Goal: Find specific page/section: Find specific page/section

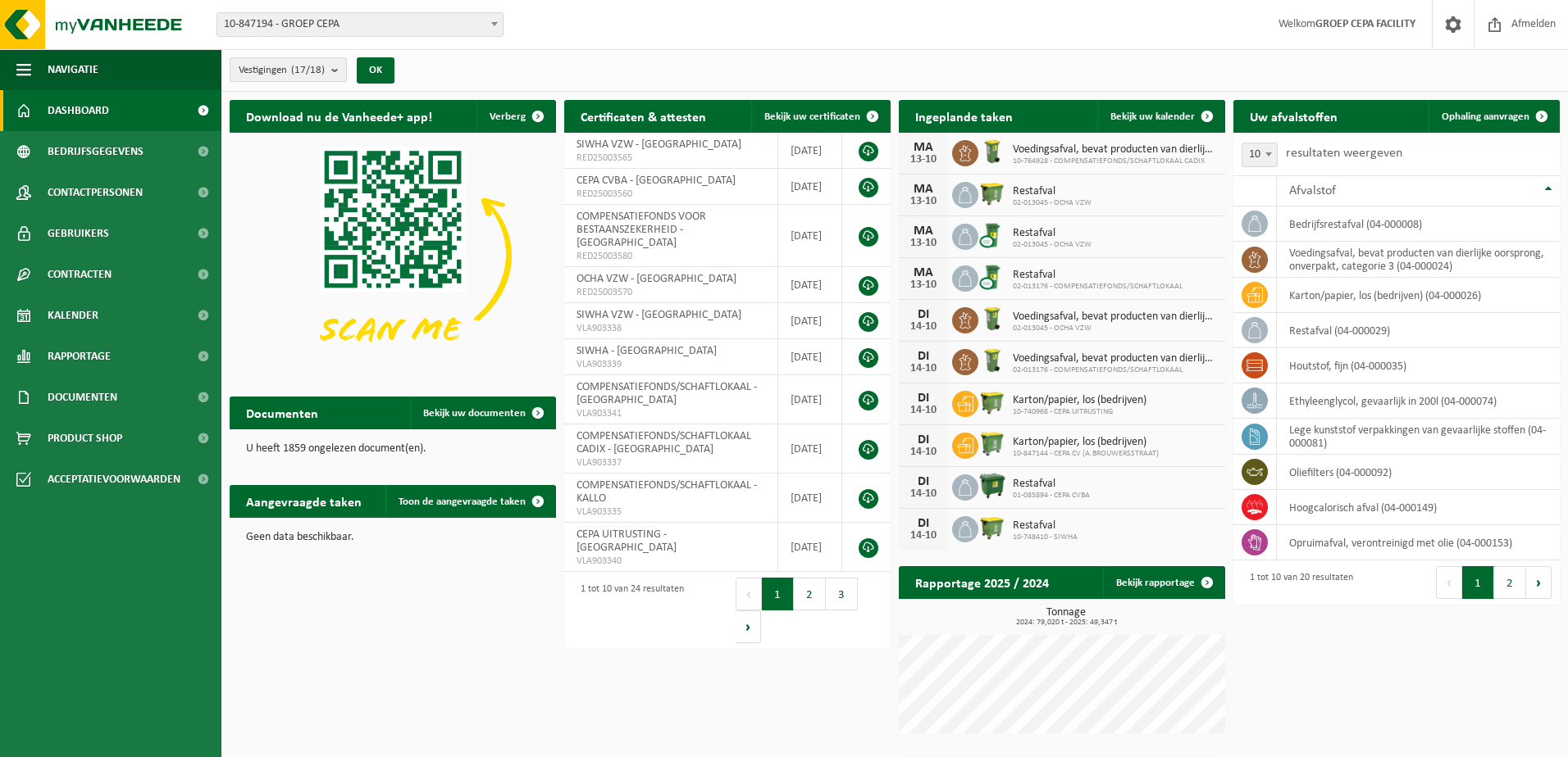
click at [344, 72] on b "submit" at bounding box center [338, 70] width 15 height 23
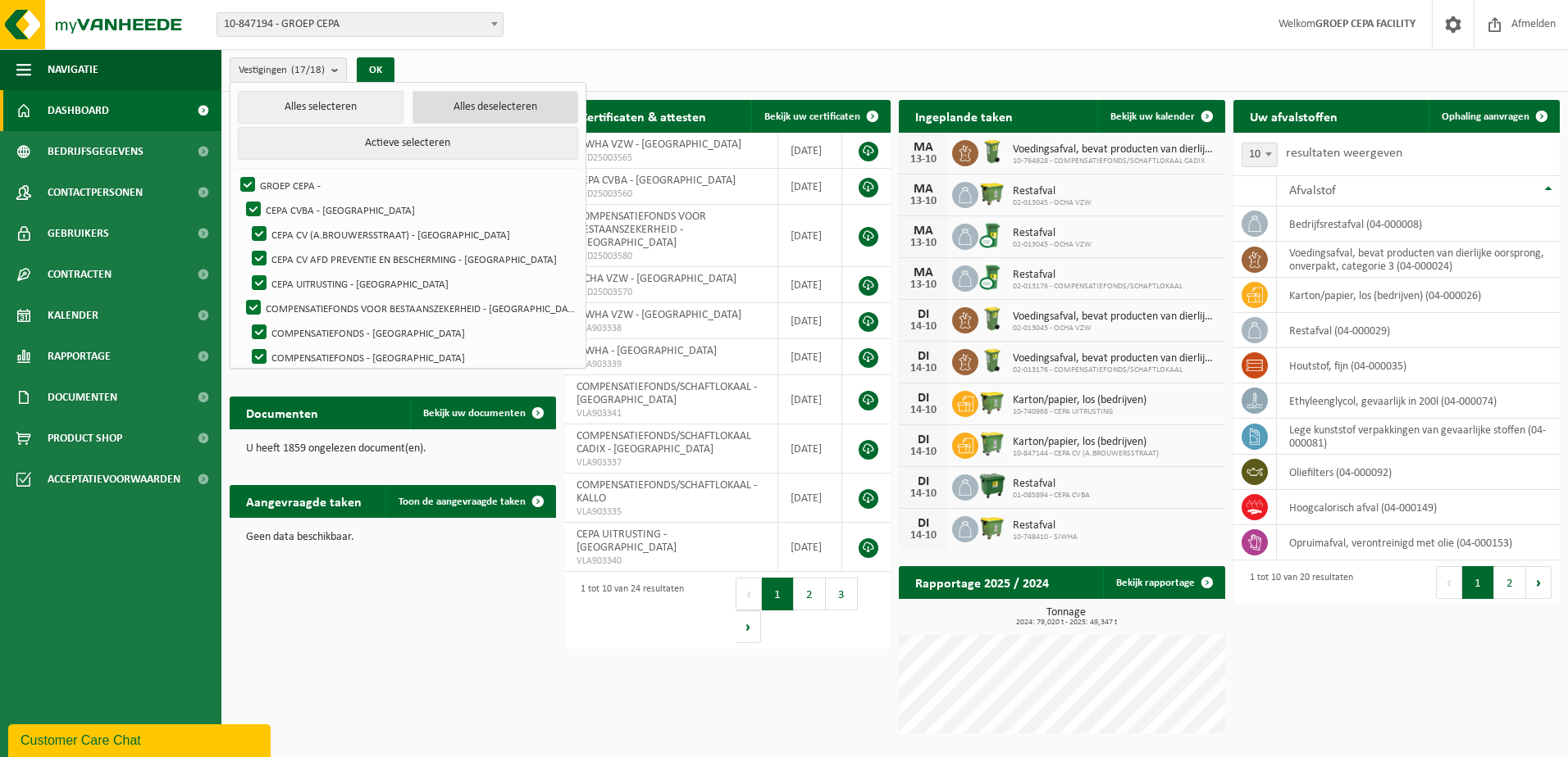
click at [474, 104] on button "Alles deselecteren" at bounding box center [495, 108] width 166 height 33
checkbox input "false"
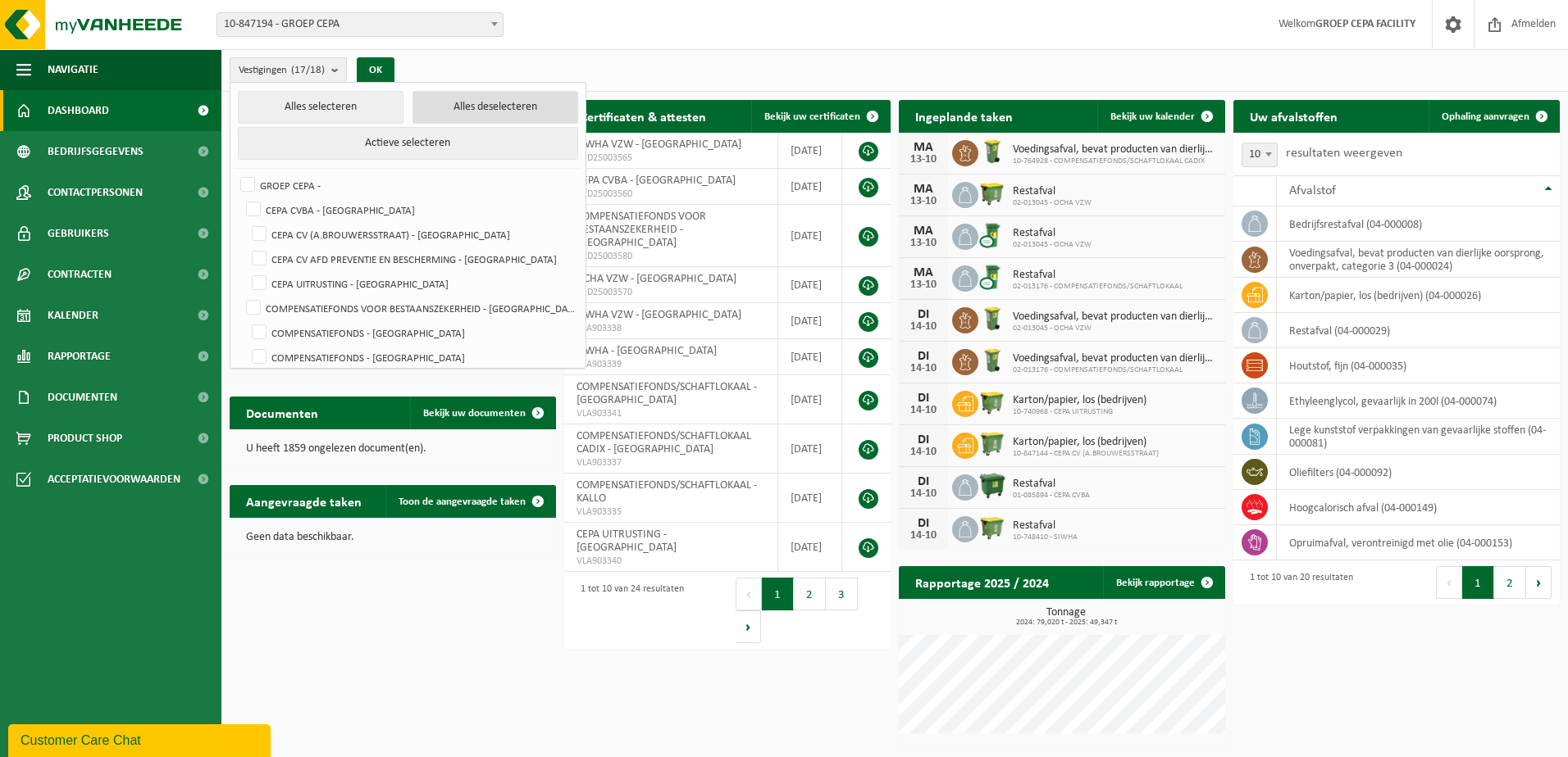
checkbox input "false"
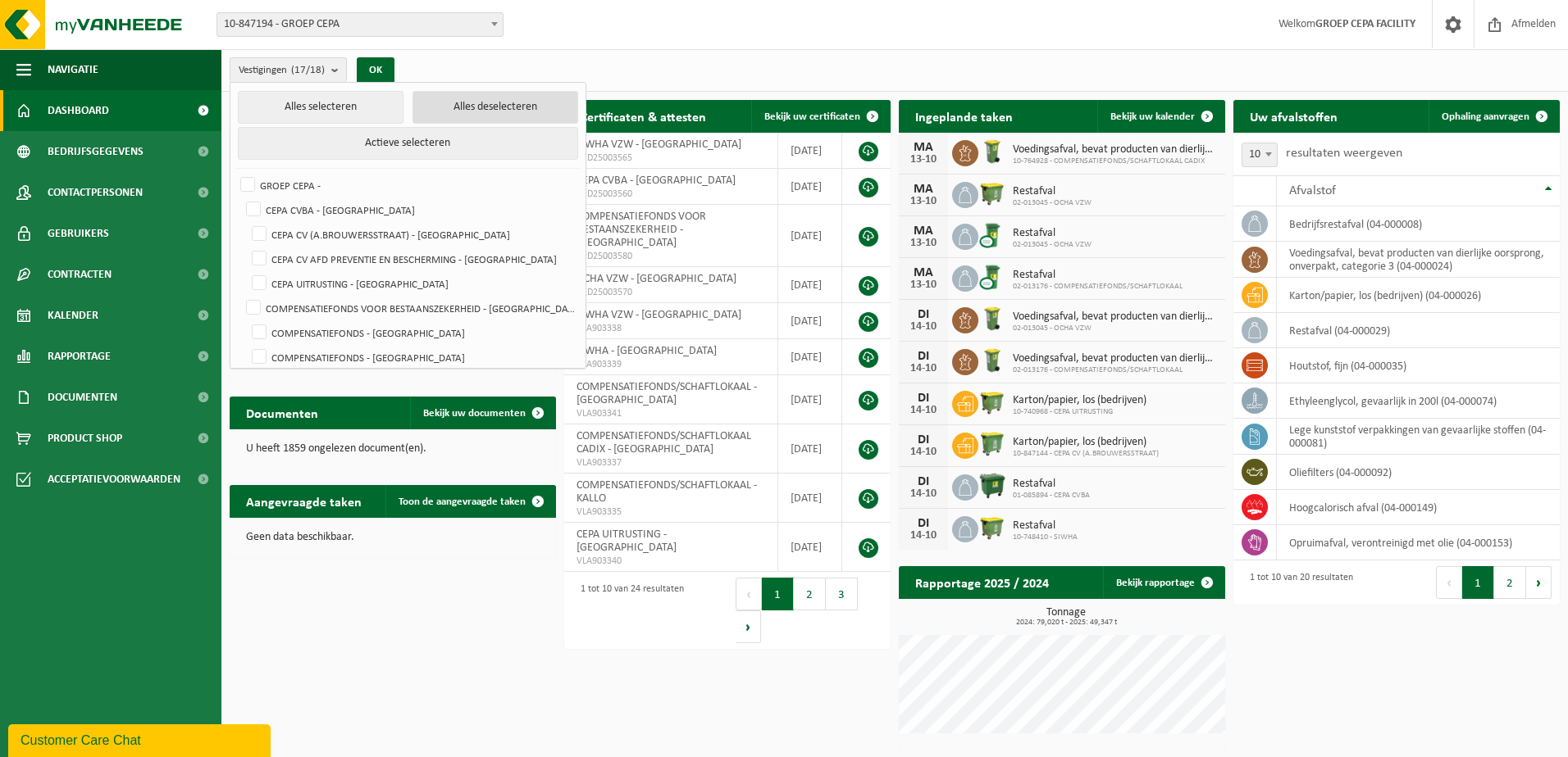
checkbox input "false"
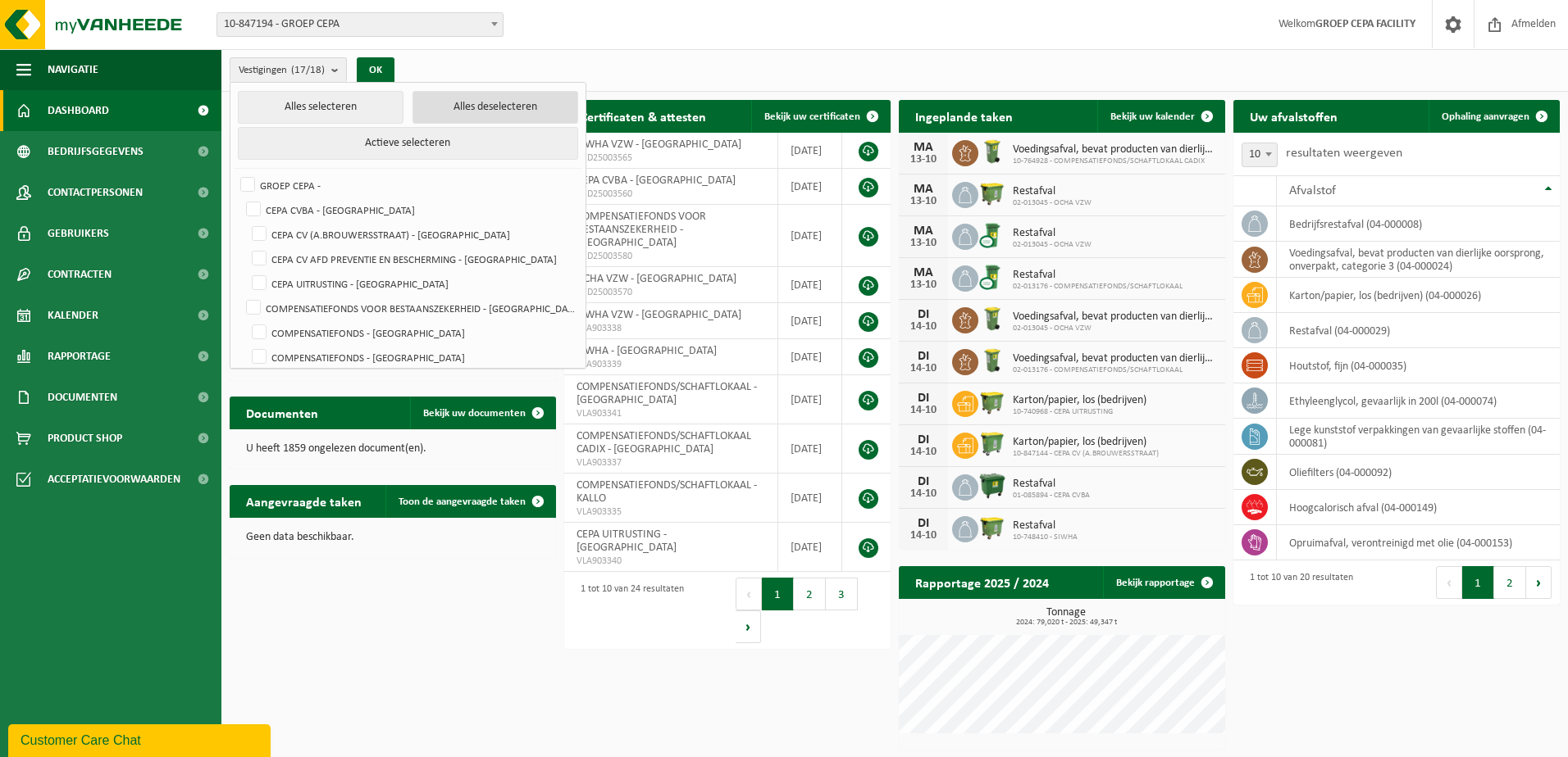
checkbox input "false"
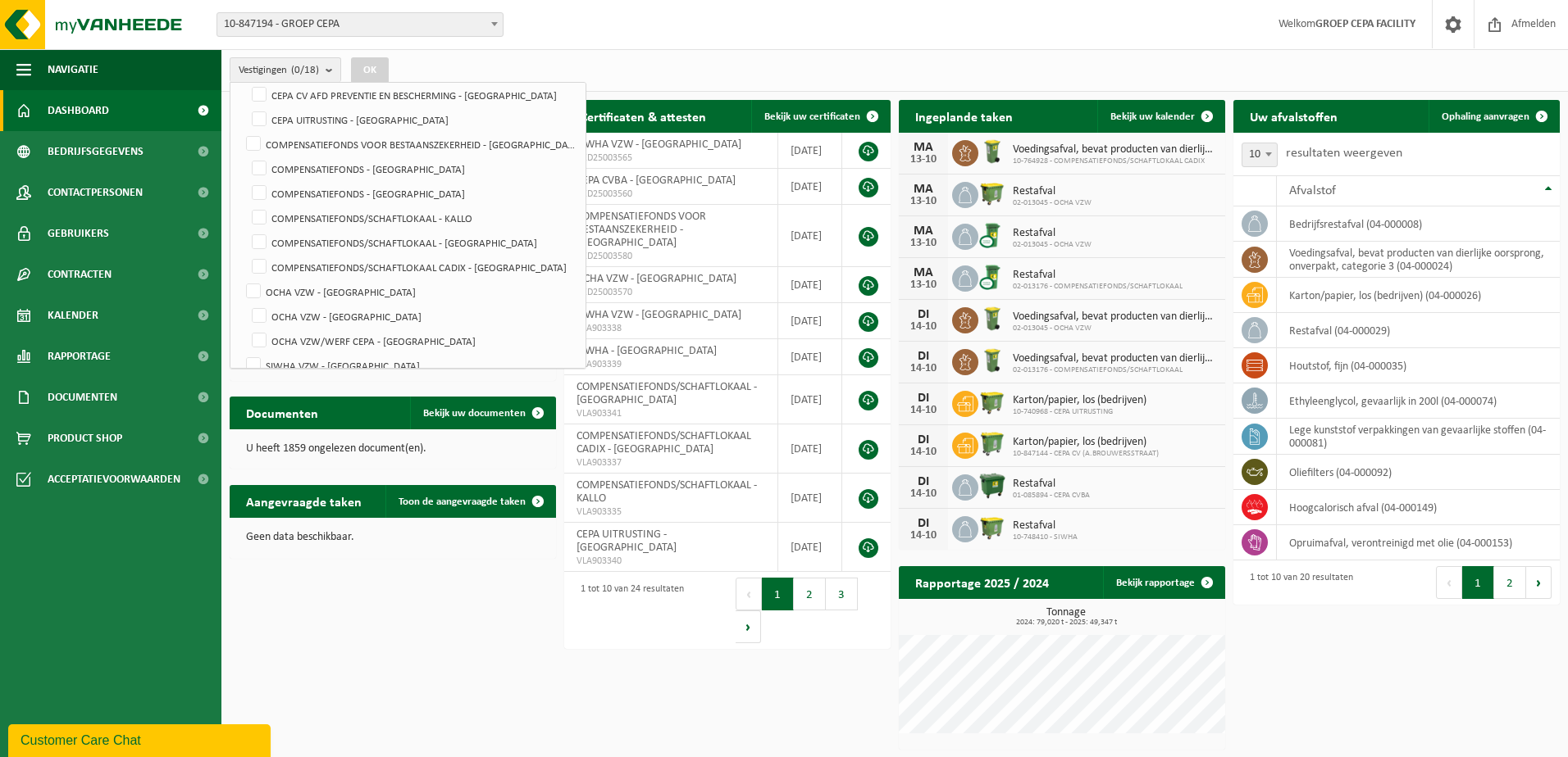
scroll to position [246, 0]
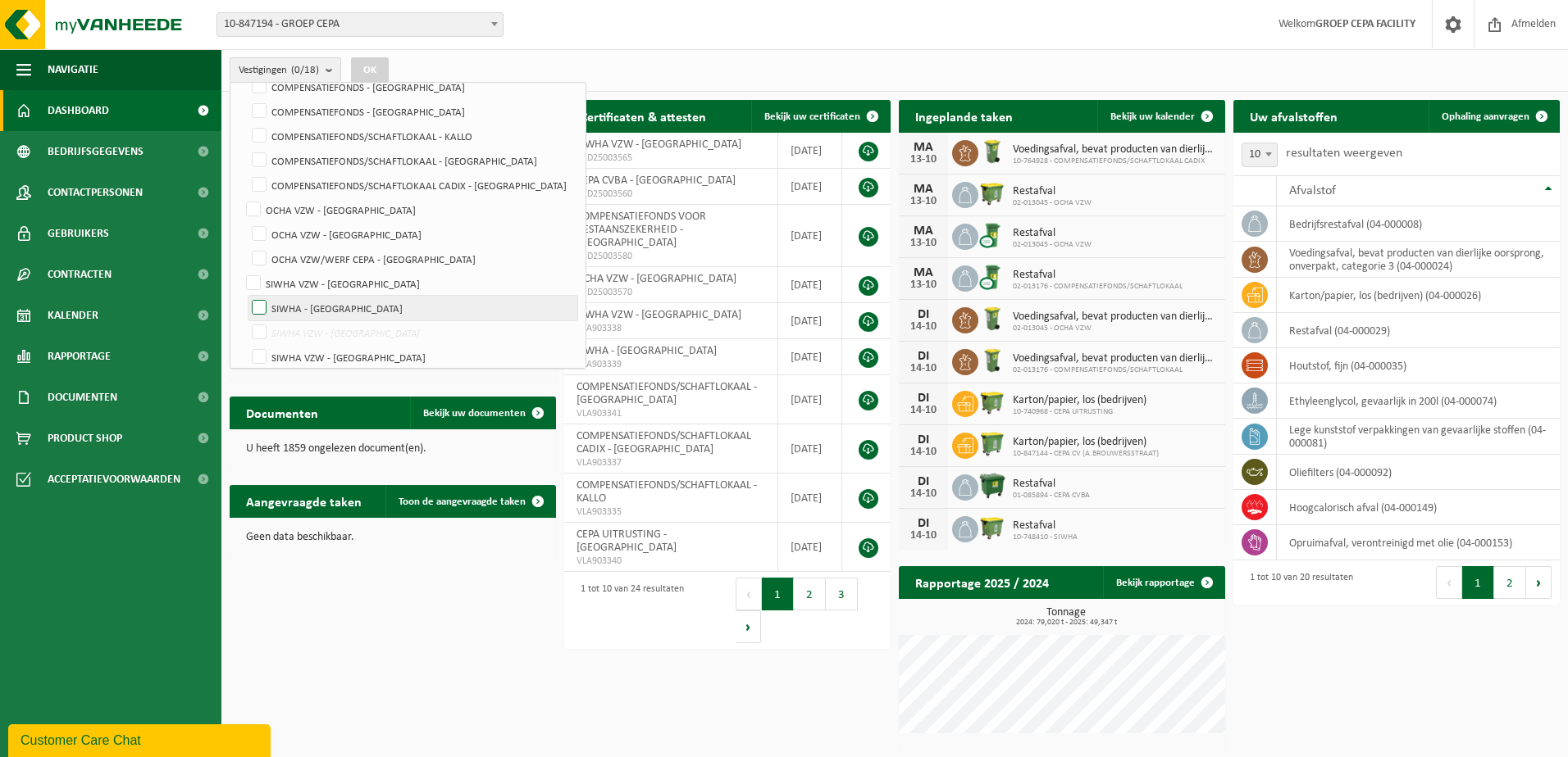
click at [371, 302] on label "SIWHA - [GEOGRAPHIC_DATA]" at bounding box center [412, 307] width 329 height 24
click at [246, 296] on input "SIWHA - [GEOGRAPHIC_DATA]" at bounding box center [245, 295] width 1 height 1
checkbox input "true"
click at [373, 355] on label "SIWHA VZW - [GEOGRAPHIC_DATA]" at bounding box center [412, 357] width 329 height 24
click at [246, 345] on input "SIWHA VZW - [GEOGRAPHIC_DATA]" at bounding box center [245, 344] width 1 height 1
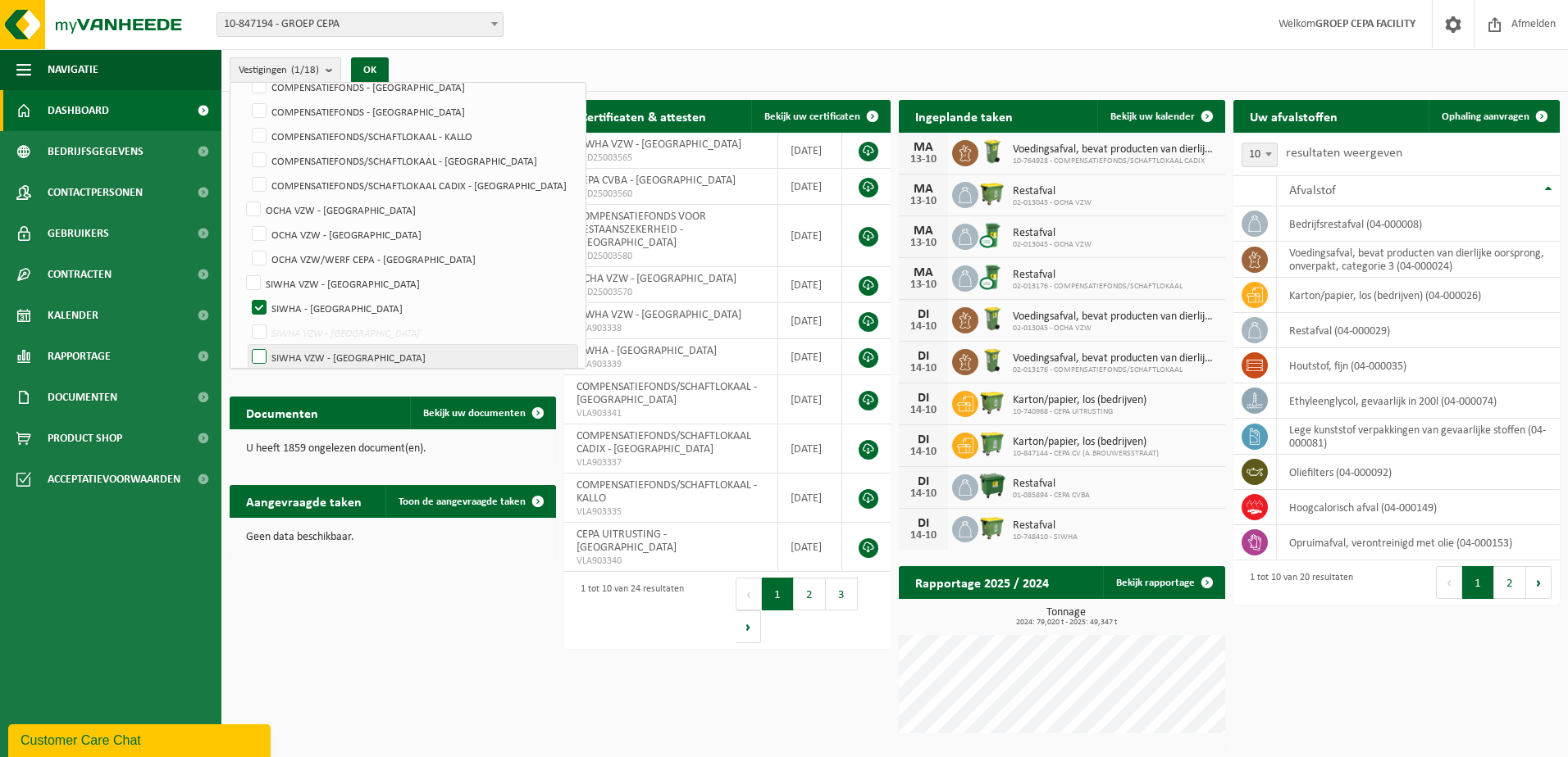
checkbox input "true"
click at [379, 69] on button "OK" at bounding box center [369, 70] width 38 height 26
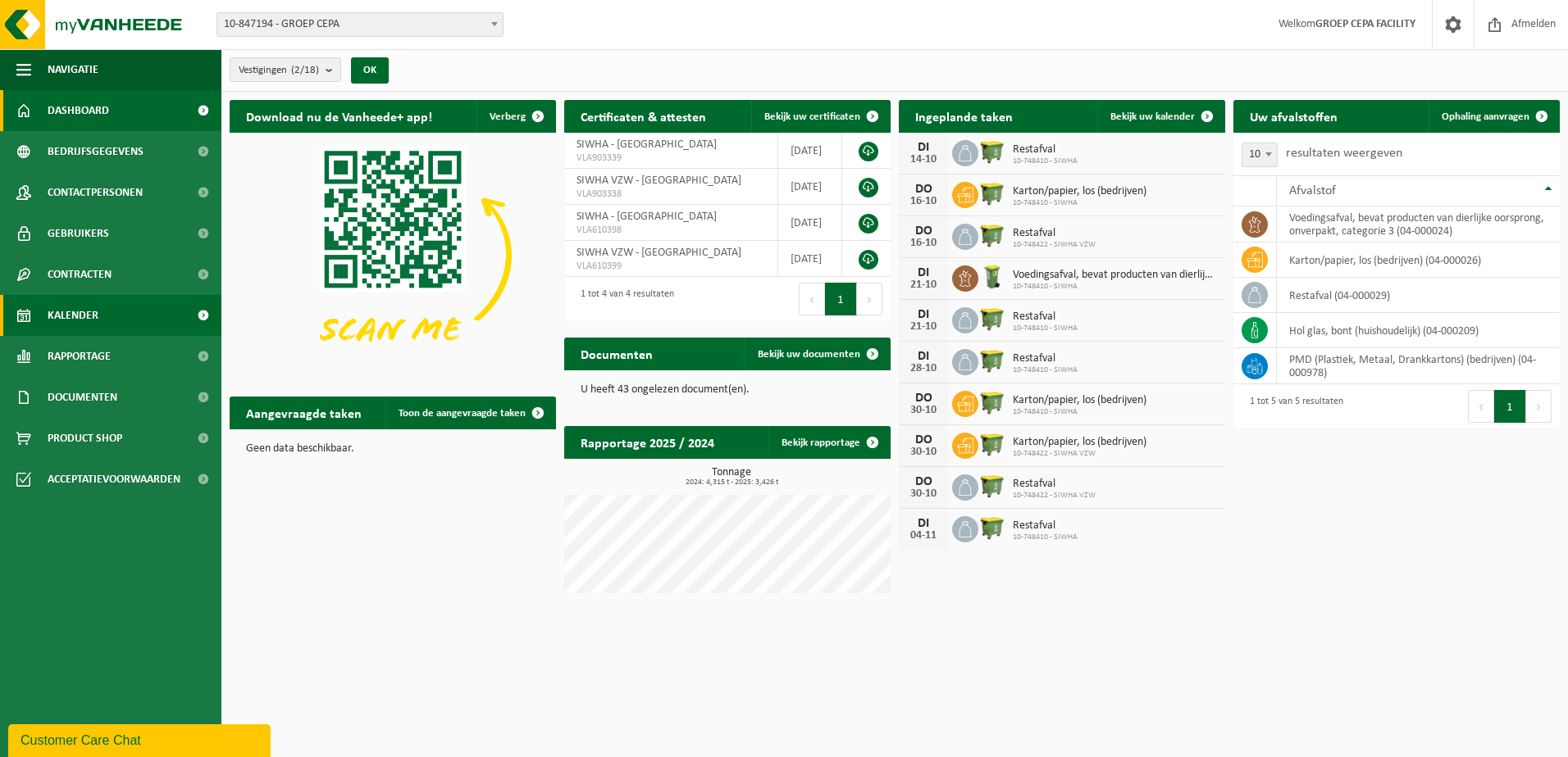
click at [87, 320] on span "Kalender" at bounding box center [73, 315] width 50 height 41
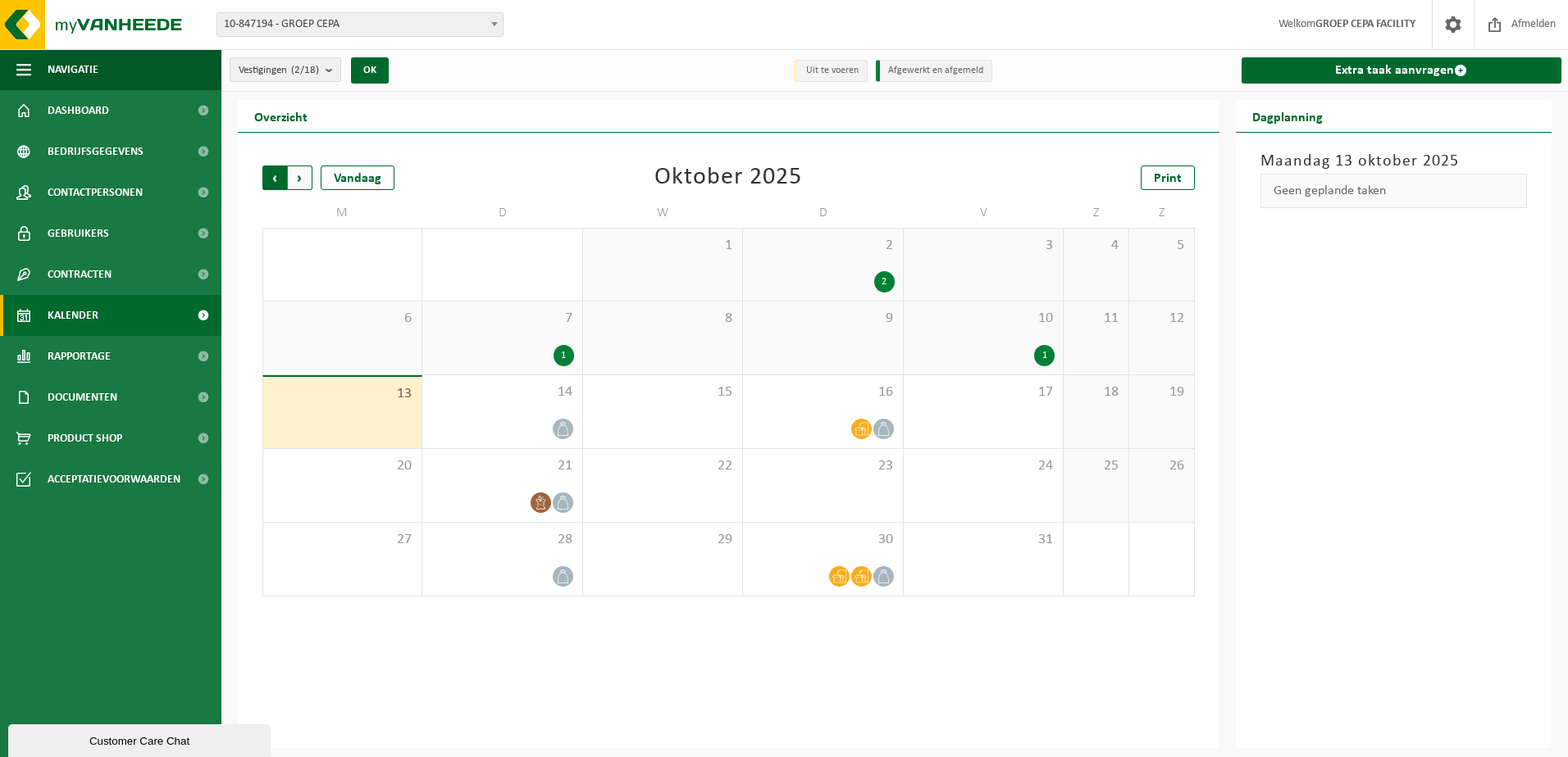
click at [299, 180] on span "Volgende" at bounding box center [300, 177] width 24 height 24
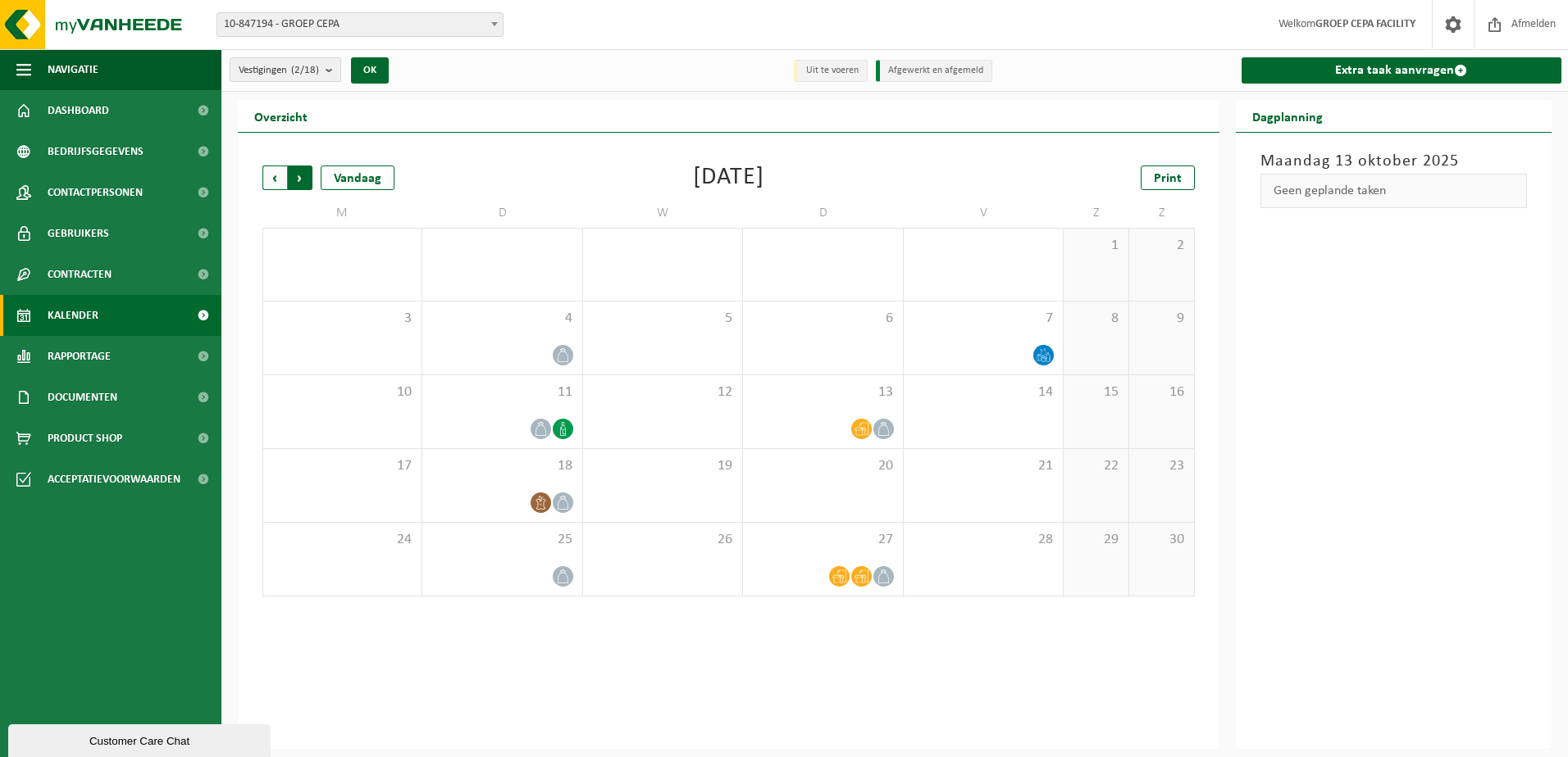
click at [271, 180] on span "Vorige" at bounding box center [274, 177] width 24 height 24
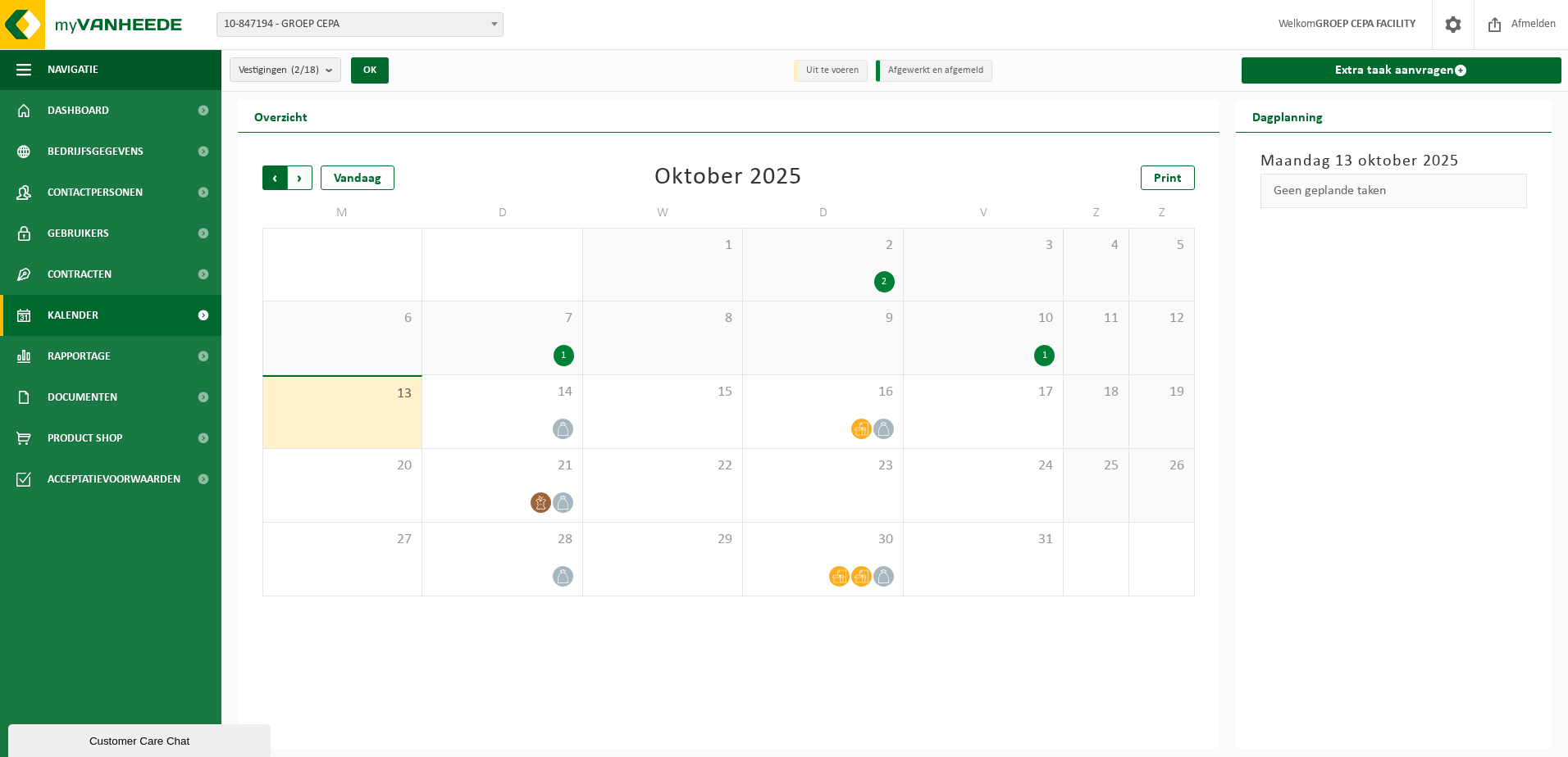
click at [299, 181] on span "Volgende" at bounding box center [300, 177] width 24 height 24
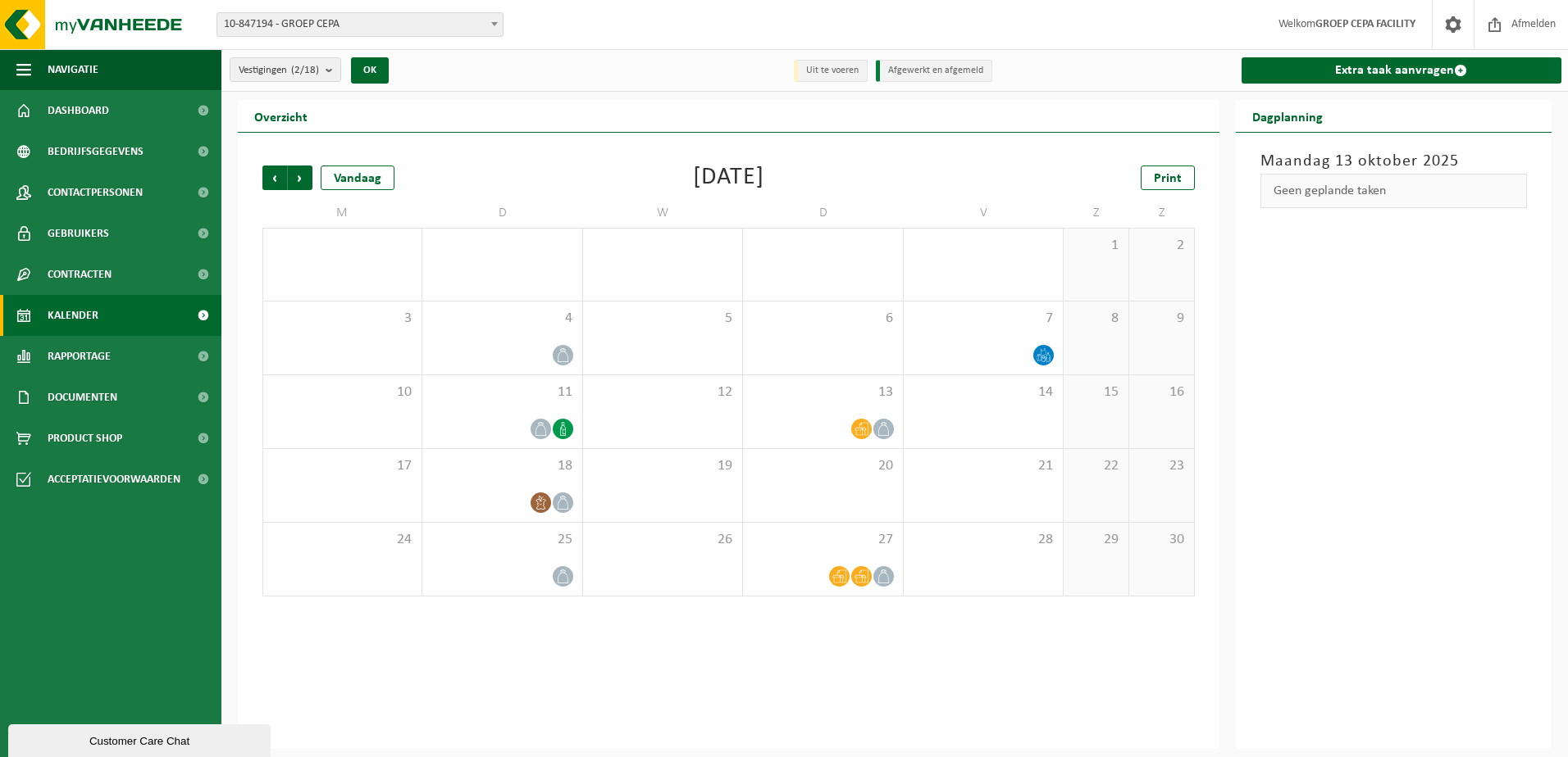
click at [299, 181] on span "Volgende" at bounding box center [300, 177] width 24 height 24
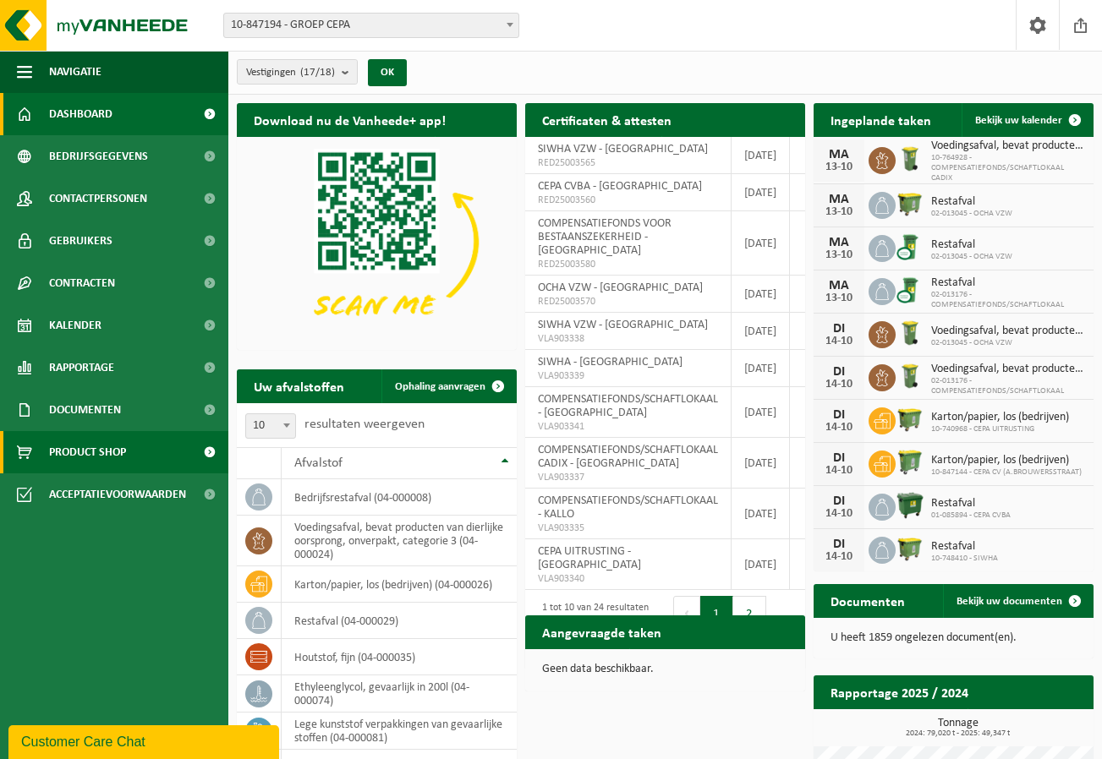
click at [94, 452] on span "Product Shop" at bounding box center [87, 452] width 77 height 42
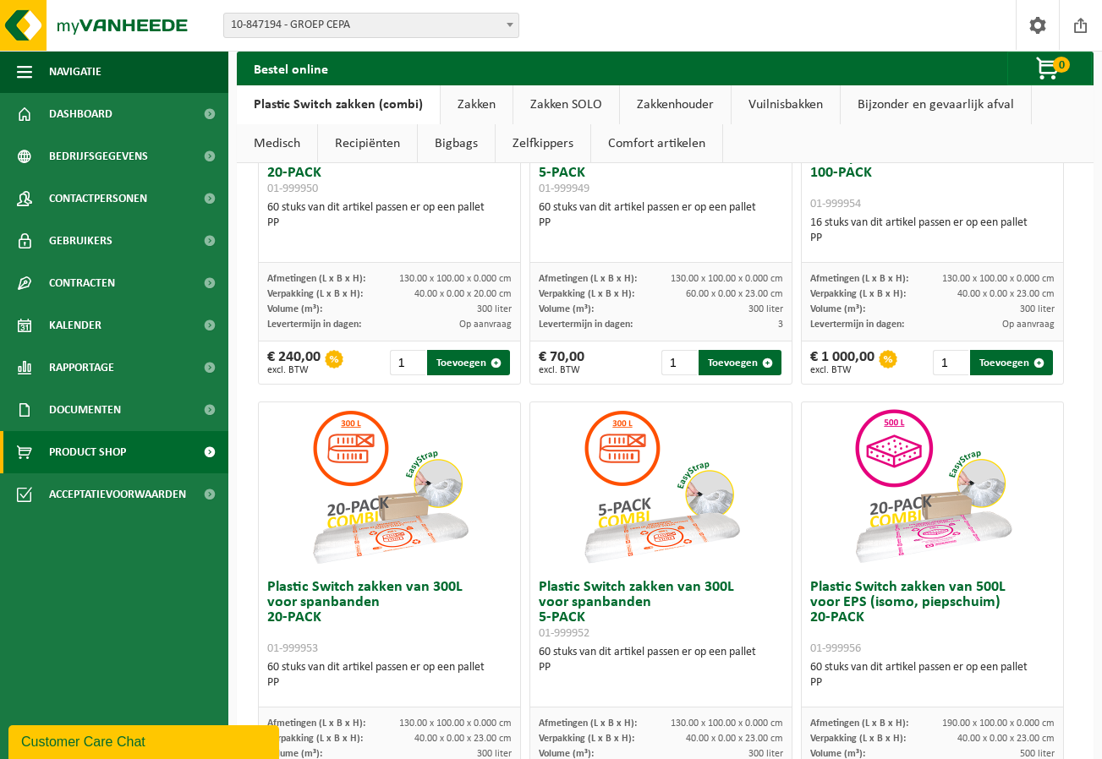
scroll to position [338, 0]
